Goal: Information Seeking & Learning: Find specific fact

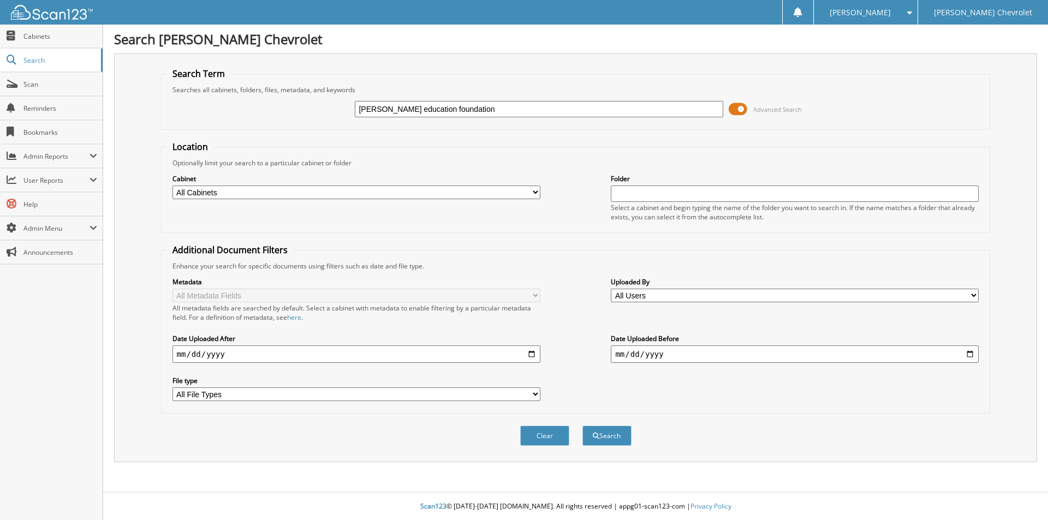
type input "Shattuck education foundation"
click at [582, 426] on button "Search" at bounding box center [606, 436] width 49 height 20
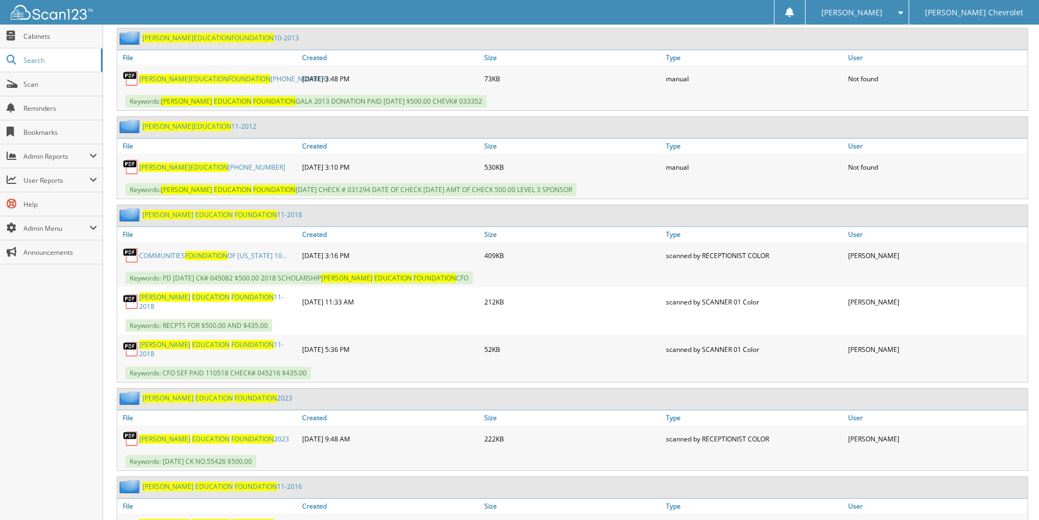
scroll to position [546, 0]
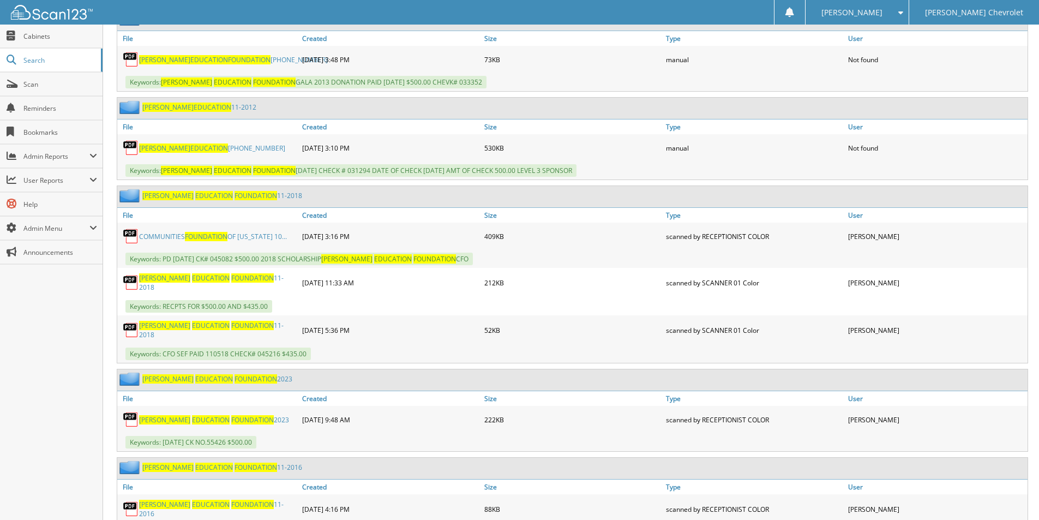
click at [255, 415] on link "SHATTUCK EDUCATION FOUNDATION 2023" at bounding box center [214, 419] width 150 height 9
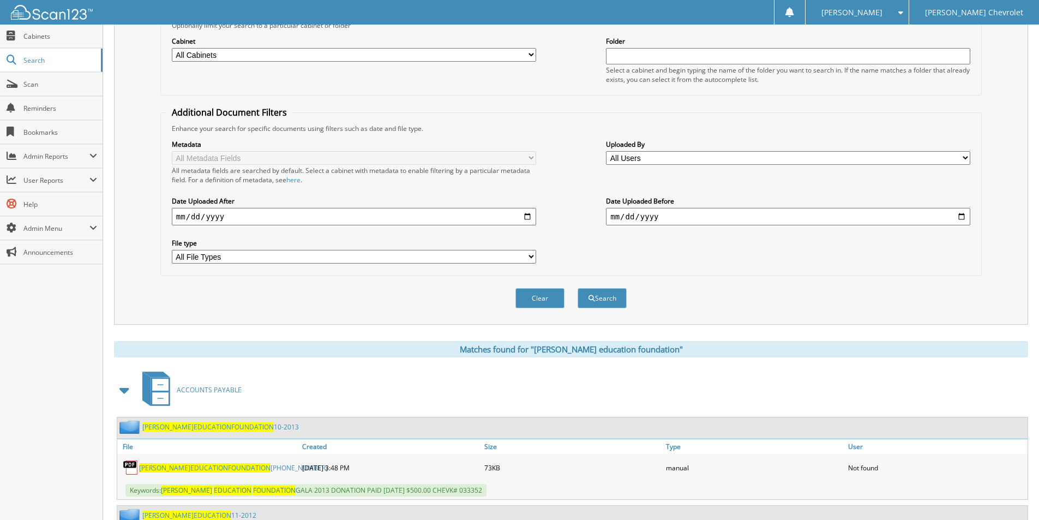
scroll to position [0, 0]
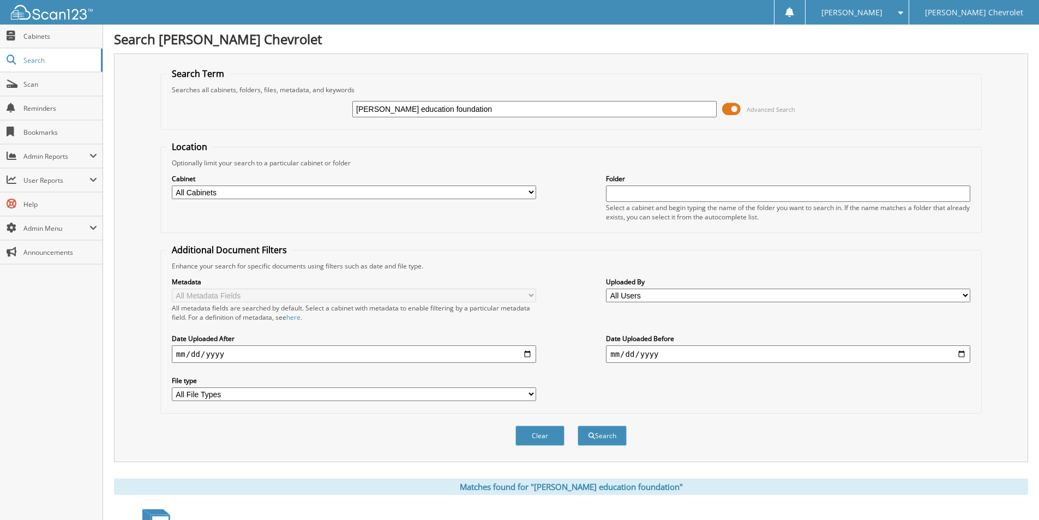
click at [470, 109] on input "[PERSON_NAME] education foundation" at bounding box center [534, 109] width 364 height 16
type input "S"
type input "communities foundation of oklahoma"
click at [578, 426] on button "Search" at bounding box center [602, 436] width 49 height 20
click at [512, 109] on input "communities foundation of [US_STATE]" at bounding box center [534, 109] width 364 height 16
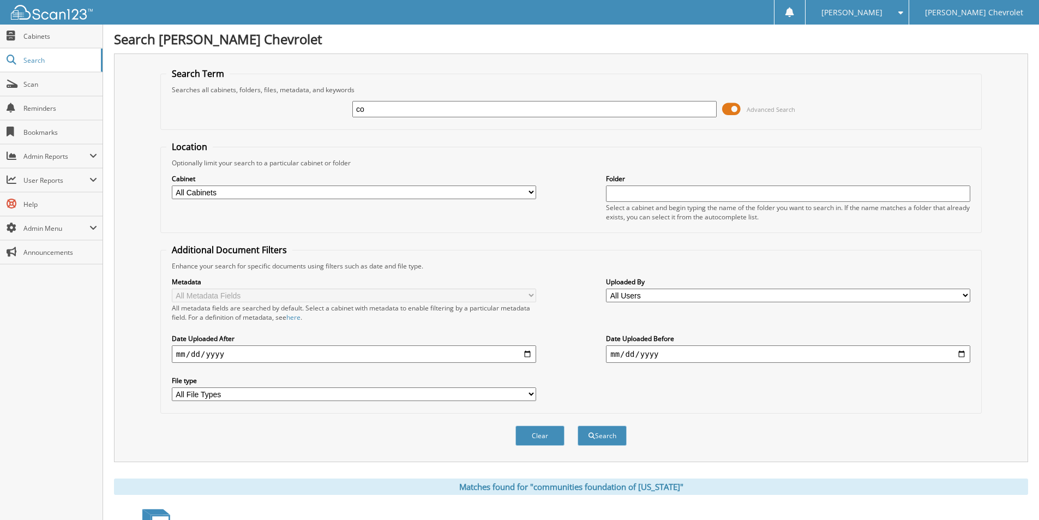
type input "c"
type input "[PERSON_NAME] education foundation"
click at [578, 426] on button "Search" at bounding box center [602, 436] width 49 height 20
drag, startPoint x: 471, startPoint y: 108, endPoint x: 319, endPoint y: 105, distance: 152.2
click at [319, 105] on div "Shattuck education foundation Advanced Search" at bounding box center [571, 108] width 810 height 29
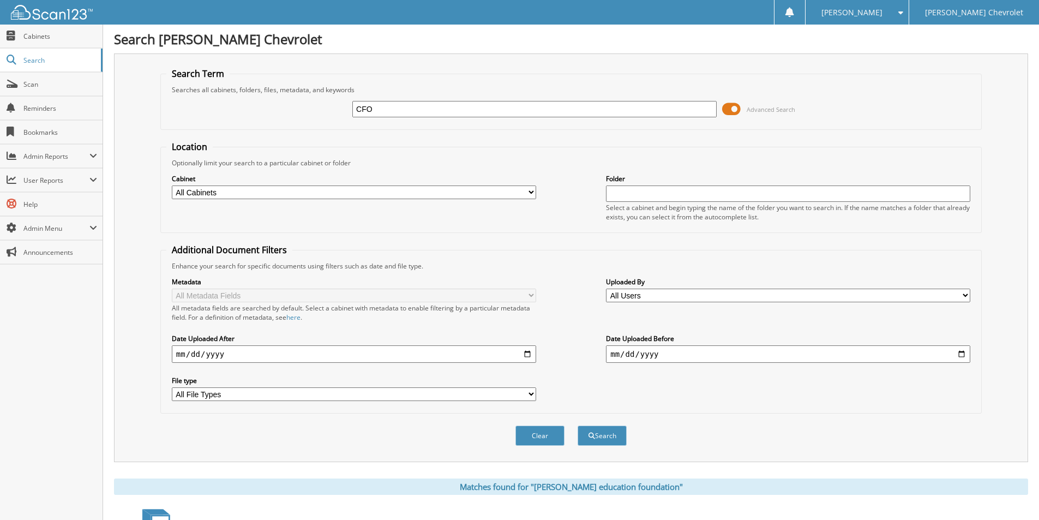
type input "CFO"
click at [578, 426] on button "Search" at bounding box center [602, 436] width 49 height 20
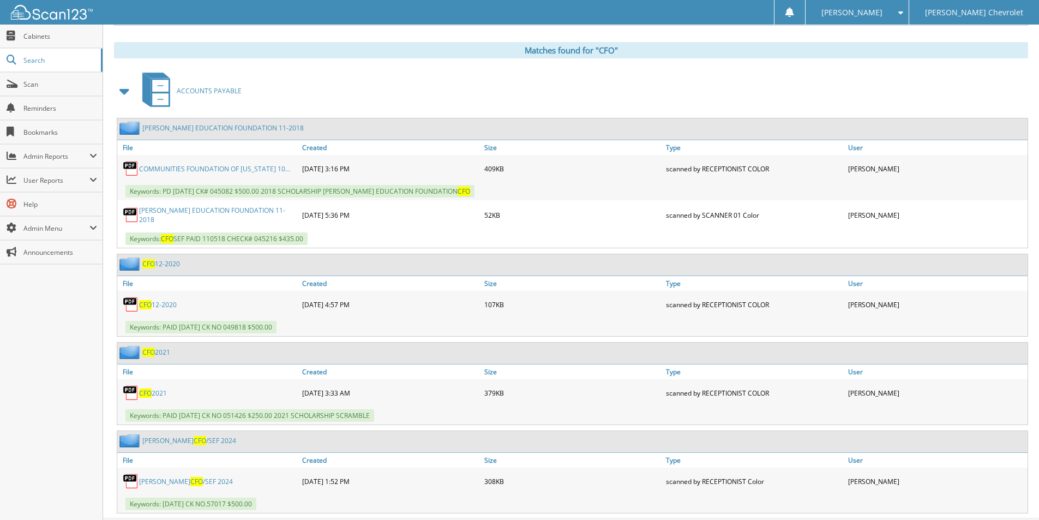
scroll to position [461, 0]
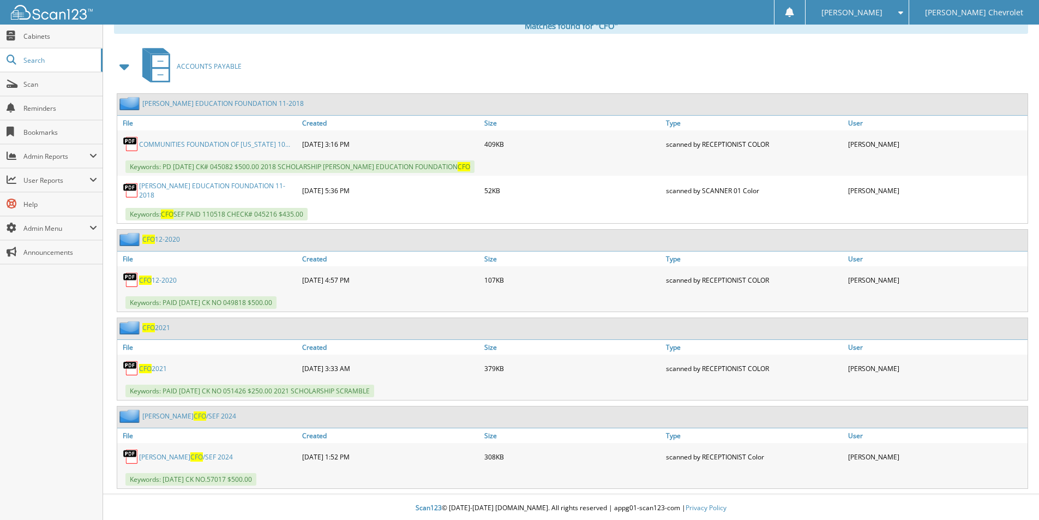
click at [198, 456] on link "SHATTUCK CFO /SEF 2024" at bounding box center [186, 456] width 94 height 9
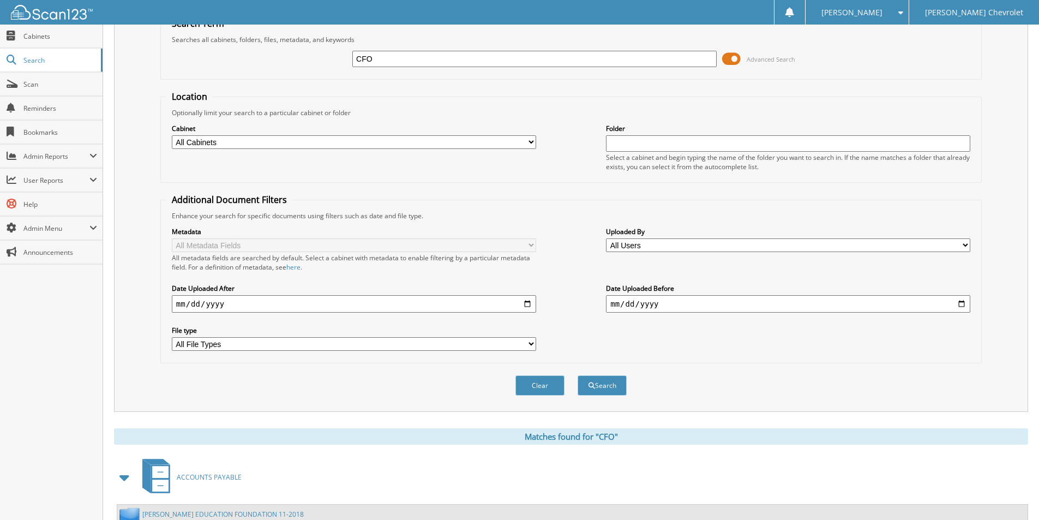
scroll to position [0, 0]
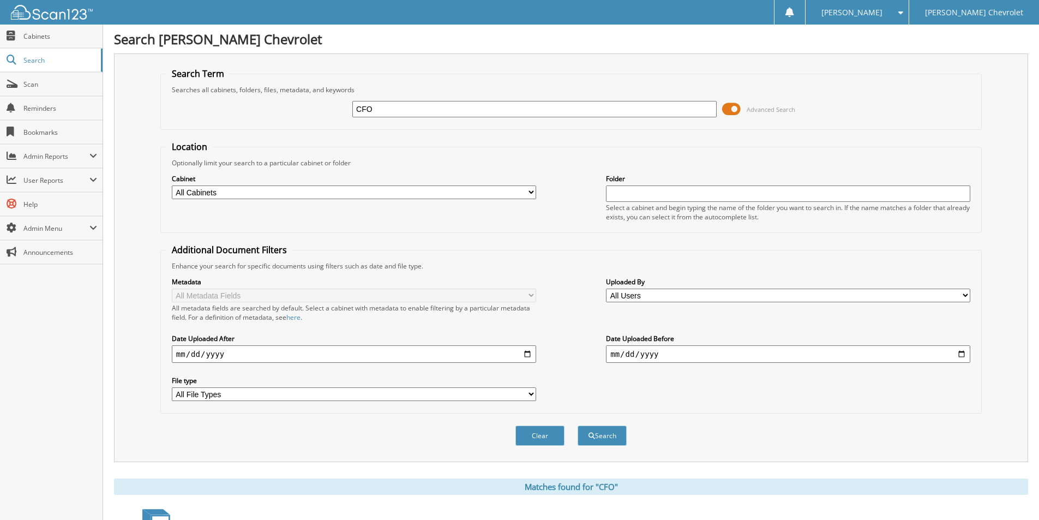
click at [481, 109] on input "CFO" at bounding box center [534, 109] width 364 height 16
type input "C"
type input "Woodward Moose"
click at [578, 426] on button "Search" at bounding box center [602, 436] width 49 height 20
drag, startPoint x: 436, startPoint y: 106, endPoint x: 293, endPoint y: 115, distance: 143.2
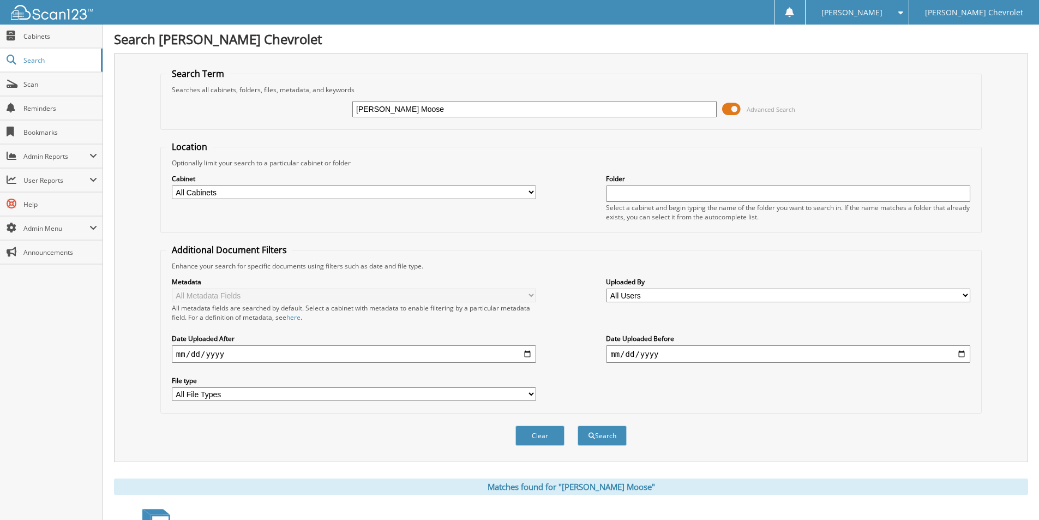
click at [293, 115] on div "Woodward Moose Advanced Search" at bounding box center [571, 108] width 810 height 29
type input "shattuck chamber of commerce"
click at [578, 426] on button "Search" at bounding box center [602, 436] width 49 height 20
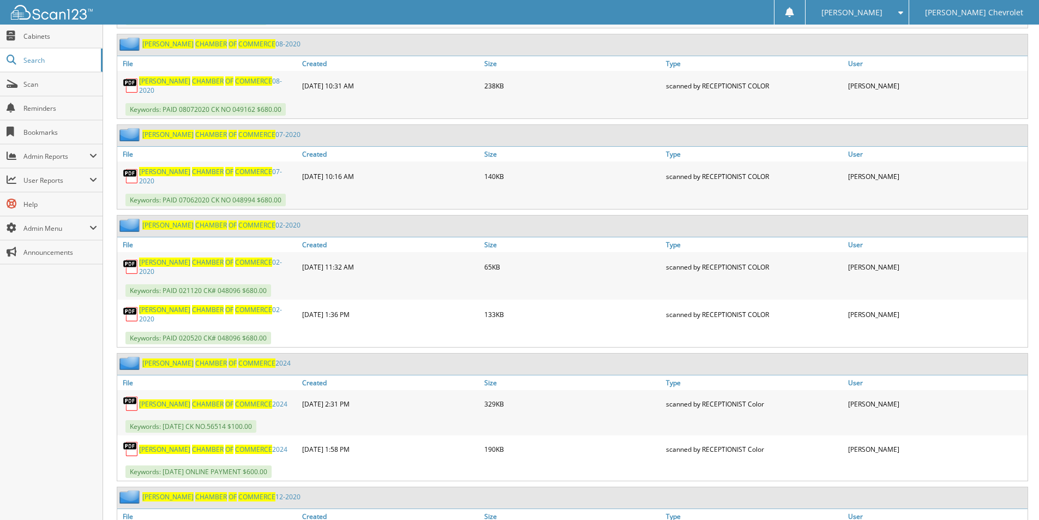
scroll to position [3274, 0]
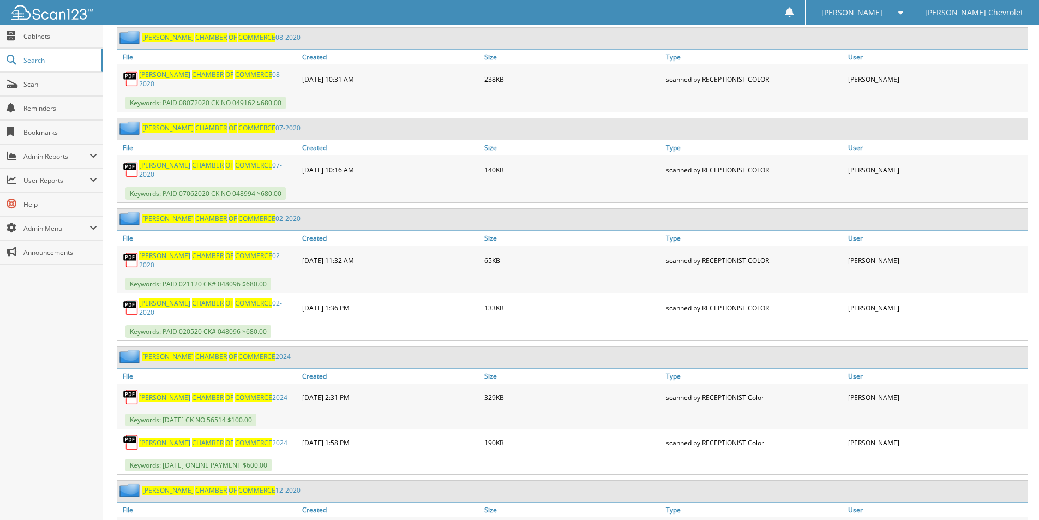
click at [225, 393] on span "OF" at bounding box center [229, 397] width 8 height 9
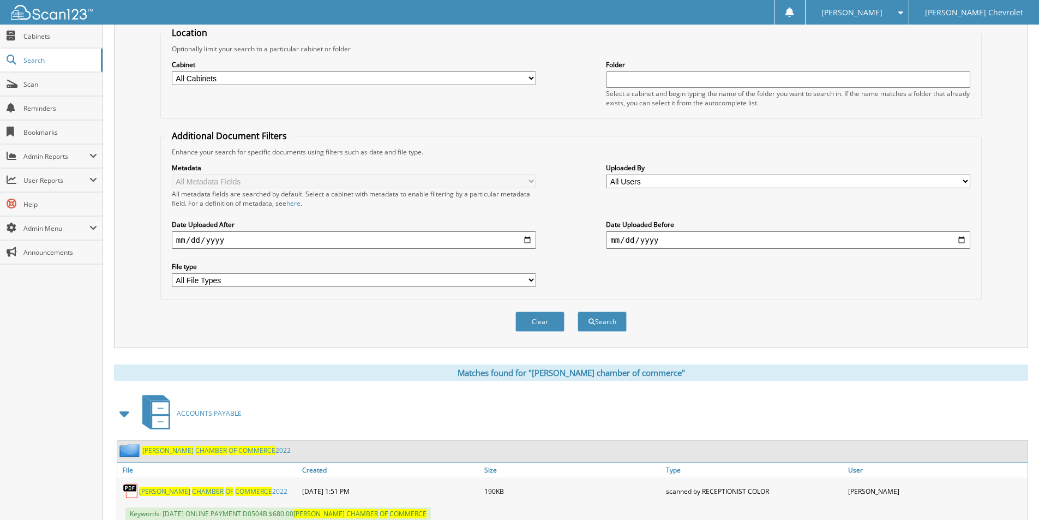
scroll to position [0, 0]
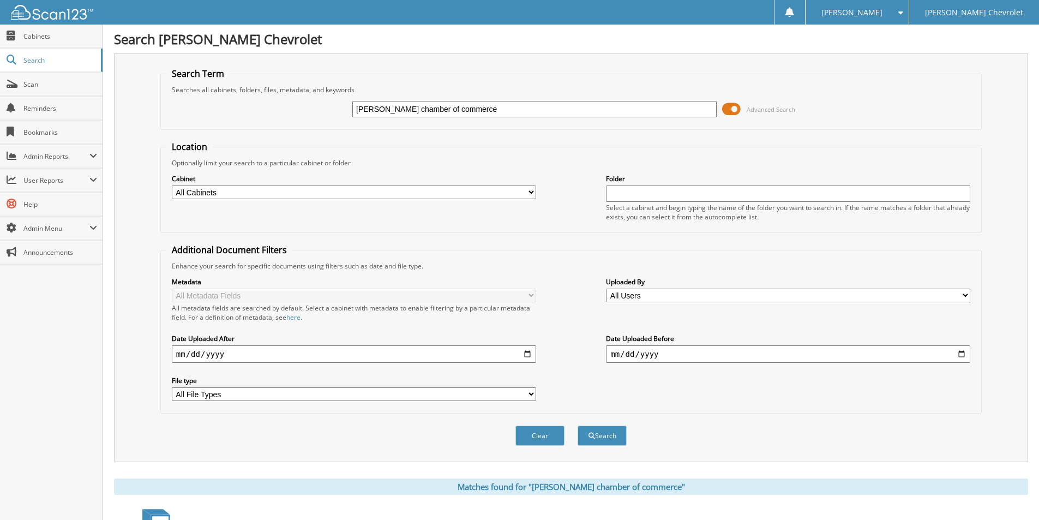
click at [518, 111] on input "[PERSON_NAME] chamber of commerce" at bounding box center [534, 109] width 364 height 16
type input "s"
type input "[GEOGRAPHIC_DATA]"
click at [578, 426] on button "Search" at bounding box center [602, 436] width 49 height 20
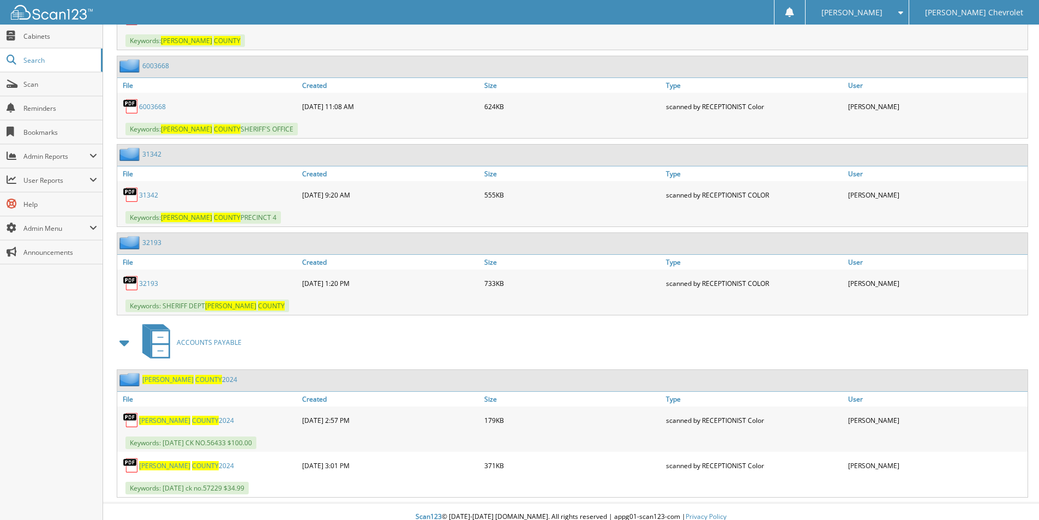
scroll to position [1441, 0]
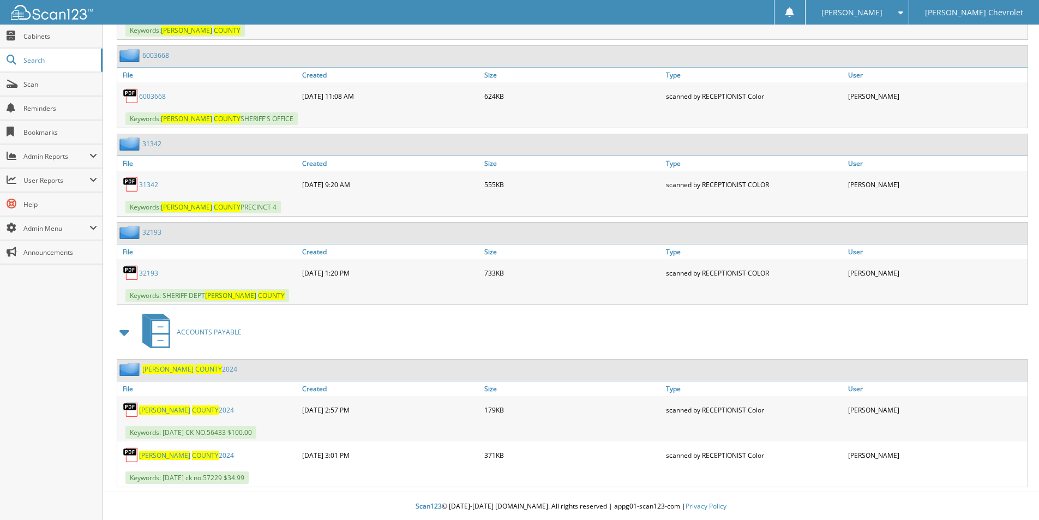
click at [202, 409] on link "LIPSCOMB COUNTY 2024" at bounding box center [186, 409] width 95 height 9
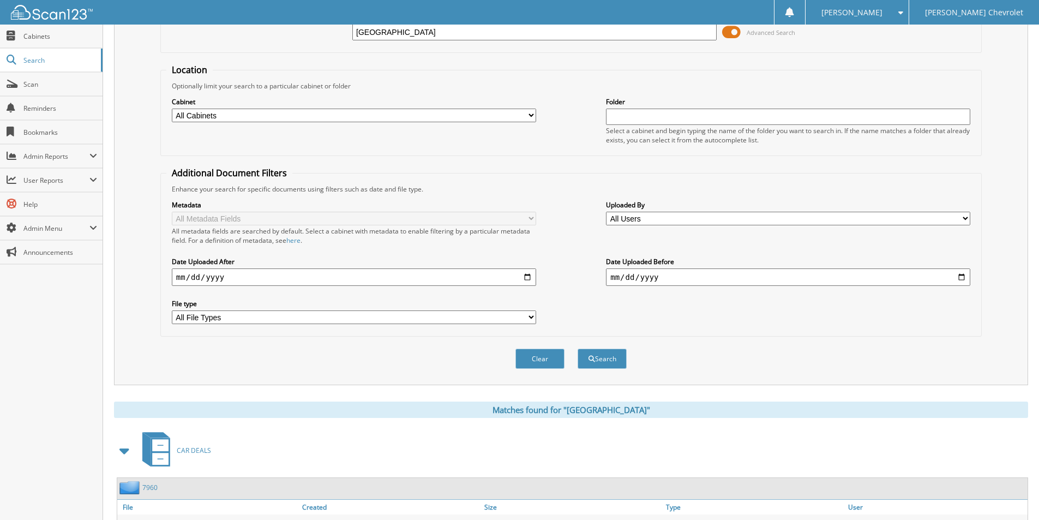
scroll to position [0, 0]
